Goal: Transaction & Acquisition: Book appointment/travel/reservation

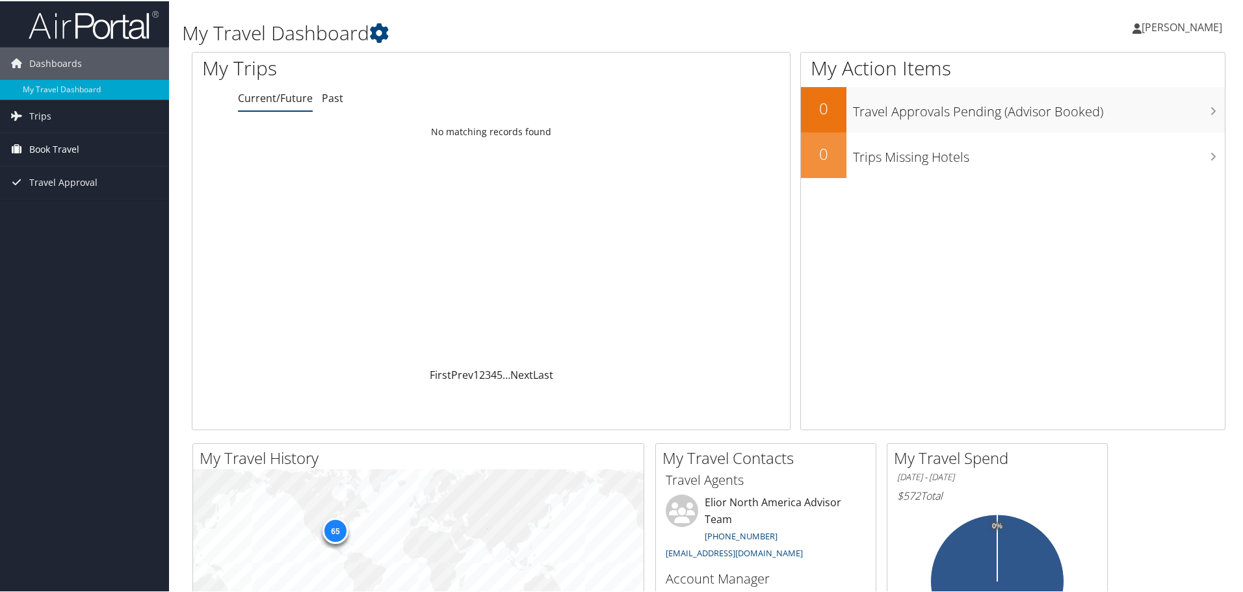
click at [71, 147] on span "Book Travel" at bounding box center [54, 148] width 50 height 32
click at [80, 211] on link "Book/Manage Online Trips" at bounding box center [84, 212] width 169 height 19
